Goal: Information Seeking & Learning: Learn about a topic

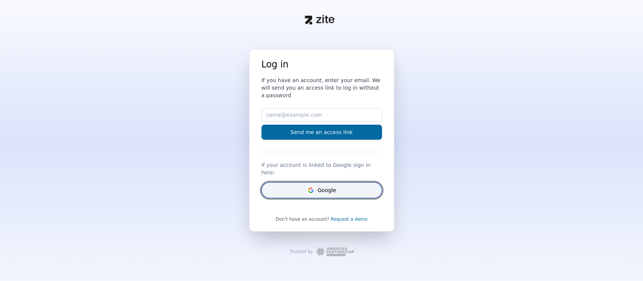
click at [322, 186] on button "Google" at bounding box center [321, 190] width 120 height 16
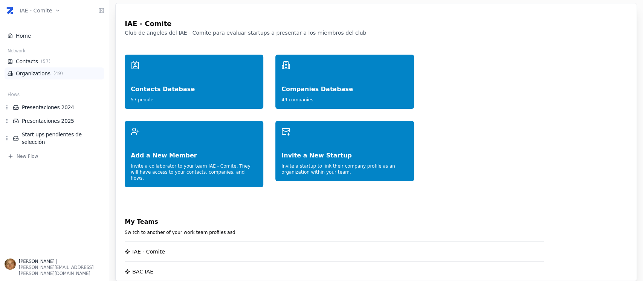
click at [52, 75] on span "( 49 )" at bounding box center [58, 73] width 13 height 6
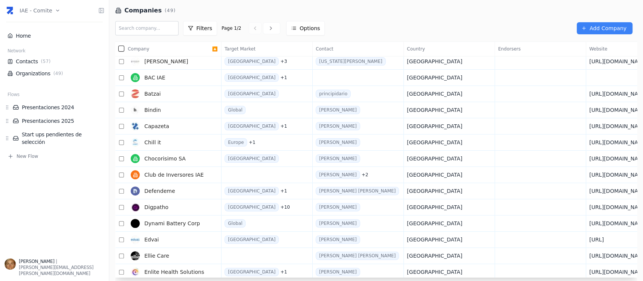
scroll to position [186, 0]
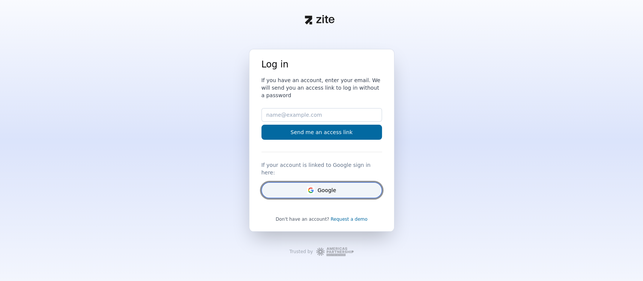
click at [342, 184] on button "Google" at bounding box center [321, 190] width 120 height 16
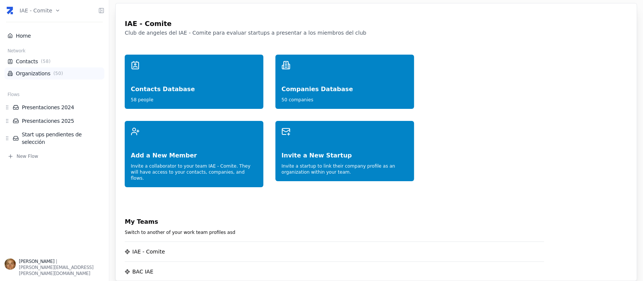
click at [32, 73] on link "Organizations ( 50 )" at bounding box center [55, 74] width 94 height 8
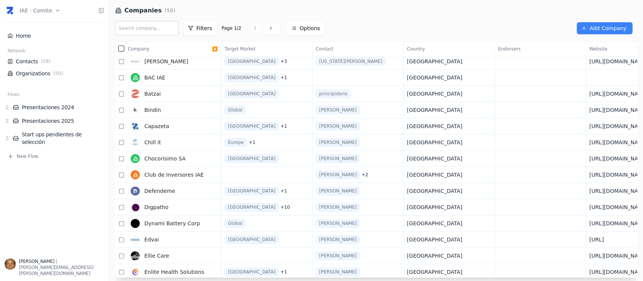
scroll to position [186, 0]
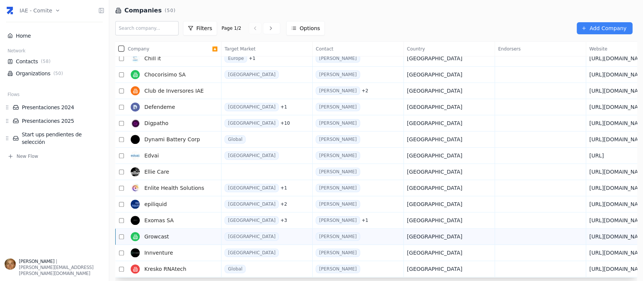
click at [203, 235] on link "Growcast" at bounding box center [170, 236] width 84 height 15
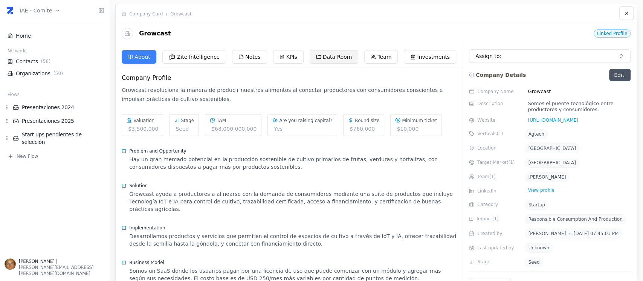
click at [320, 55] on button "Data Room" at bounding box center [333, 57] width 49 height 14
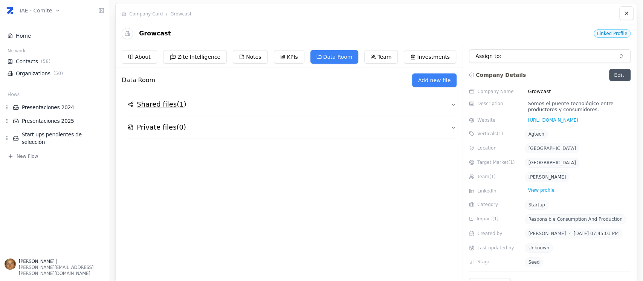
click at [167, 110] on button "Shared files ( 1 )" at bounding box center [292, 104] width 329 height 23
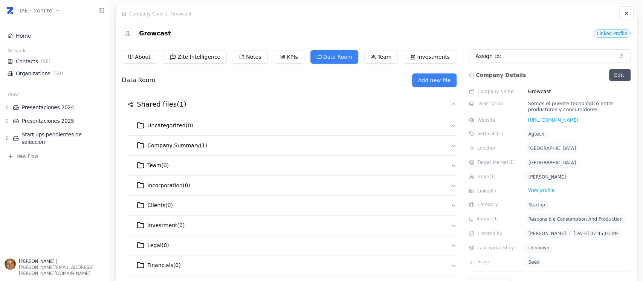
click at [174, 143] on span "Company Summary ( 1 )" at bounding box center [177, 146] width 60 height 8
